Goal: Find specific page/section: Find specific page/section

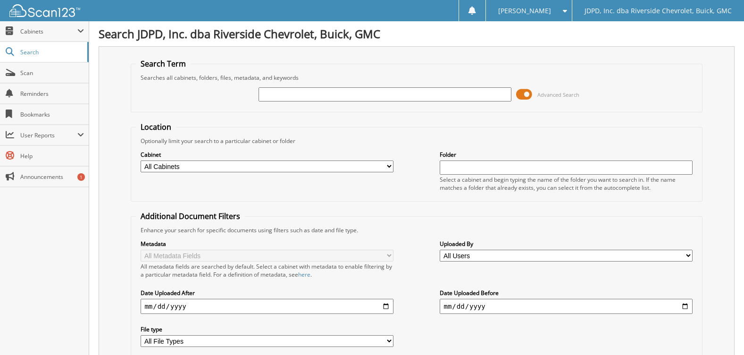
click at [363, 96] on input "text" at bounding box center [384, 94] width 252 height 14
type input "6220150"
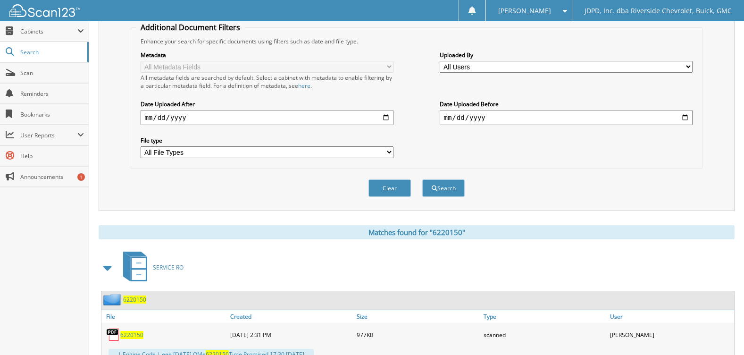
scroll to position [225, 0]
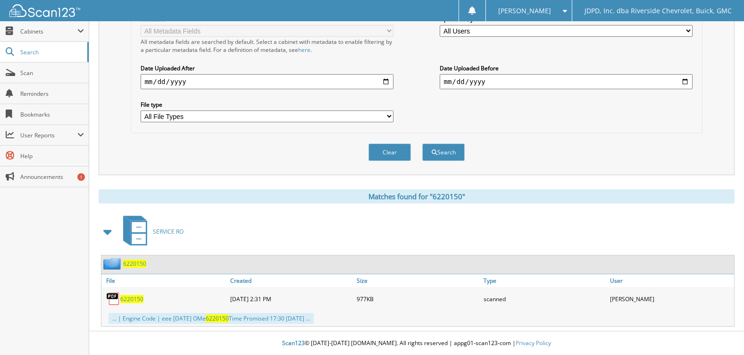
click at [126, 300] on span "6220150" at bounding box center [131, 299] width 23 height 8
